Goal: Task Accomplishment & Management: Manage account settings

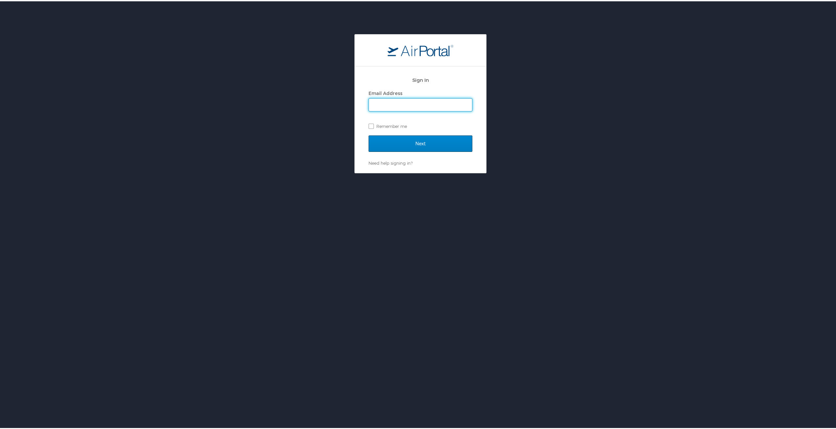
type input "cohawkins@sulc.edu"
click at [396, 143] on input "Next" at bounding box center [421, 142] width 104 height 16
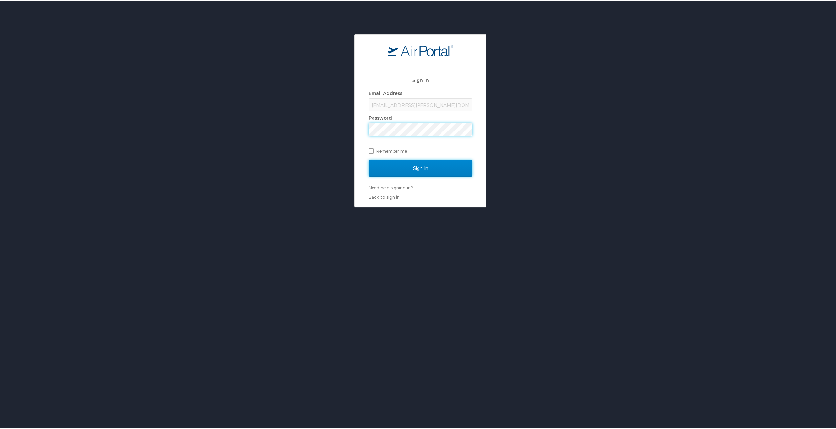
click at [383, 169] on input "Sign In" at bounding box center [421, 167] width 104 height 16
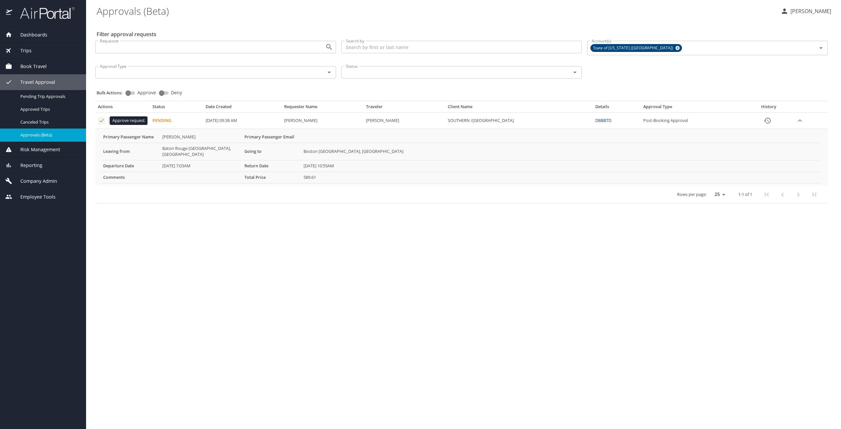
click at [101, 123] on icon "Approval table" at bounding box center [102, 120] width 6 height 6
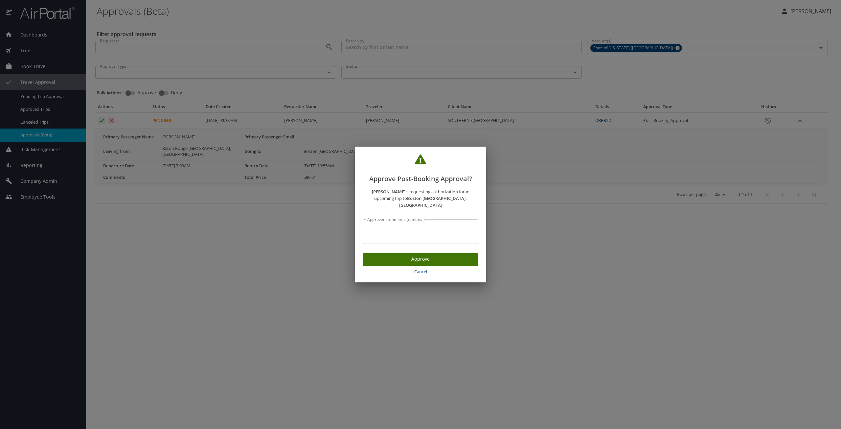
click at [376, 255] on span "Approve" at bounding box center [420, 259] width 105 height 8
